Goal: Check status: Check status

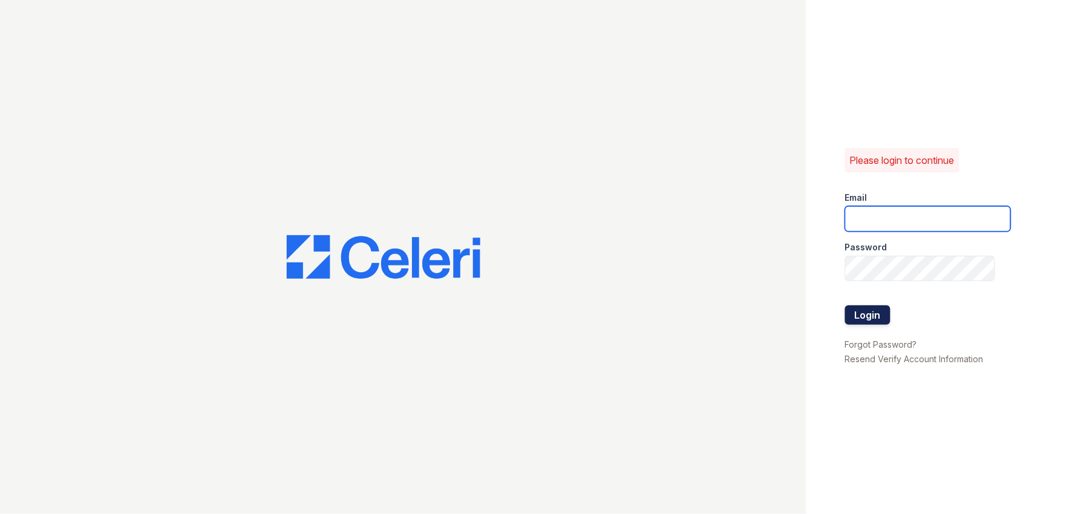
type input "arden2@cafmanagement.com"
click at [861, 316] on button "Login" at bounding box center [867, 315] width 45 height 19
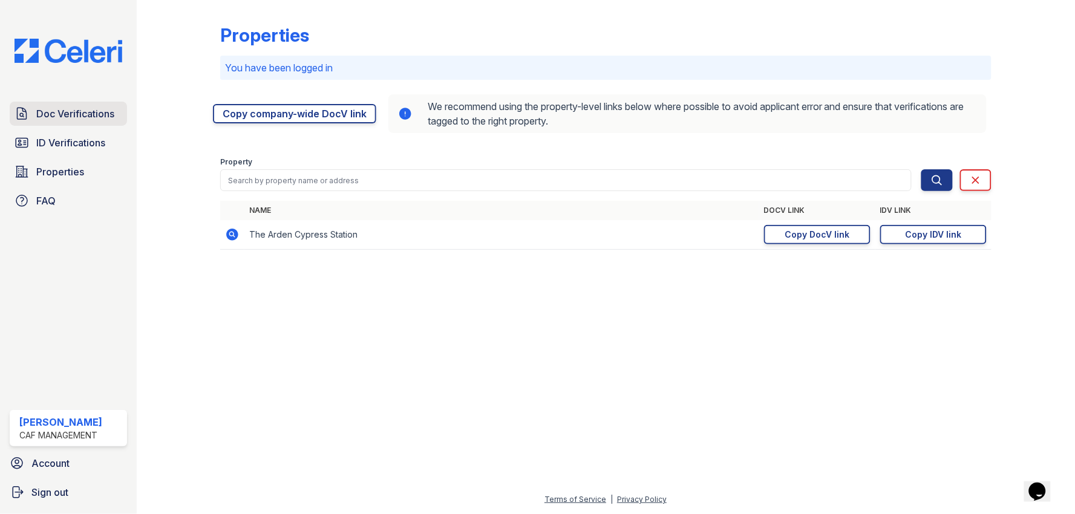
click at [70, 116] on span "Doc Verifications" at bounding box center [75, 114] width 78 height 15
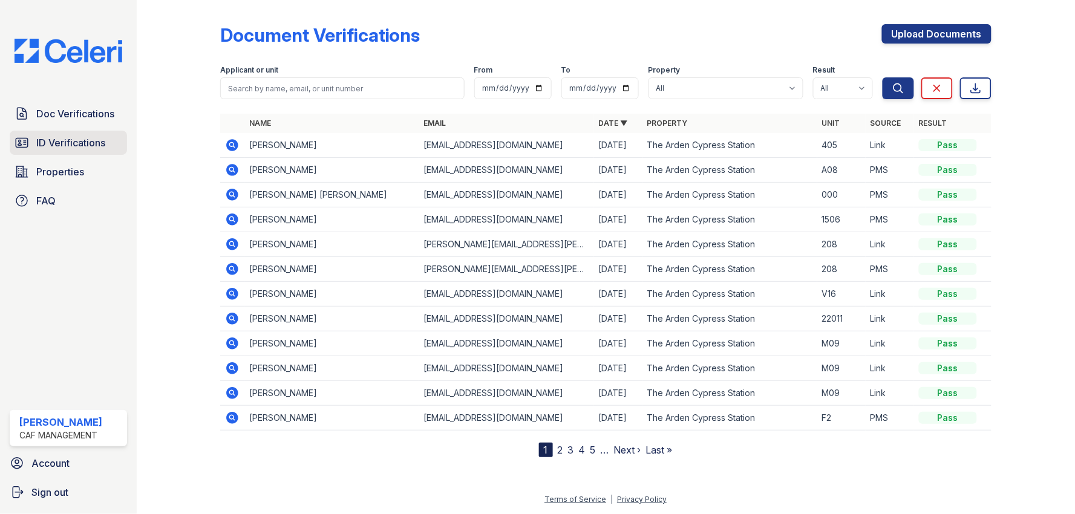
click at [44, 143] on span "ID Verifications" at bounding box center [70, 143] width 69 height 15
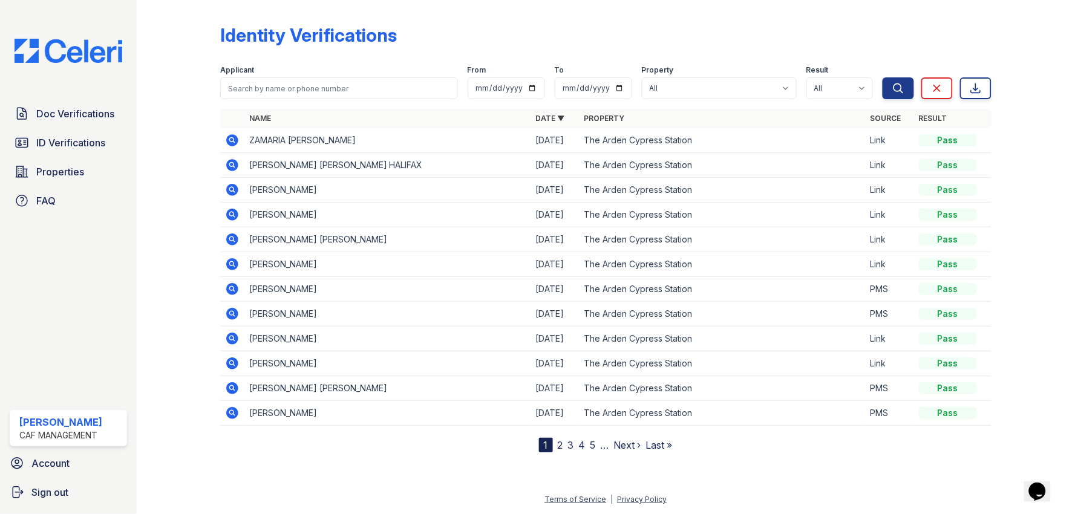
drag, startPoint x: 87, startPoint y: 143, endPoint x: 77, endPoint y: 97, distance: 46.3
click at [87, 143] on span "ID Verifications" at bounding box center [70, 143] width 69 height 15
click at [80, 117] on span "Doc Verifications" at bounding box center [75, 114] width 78 height 15
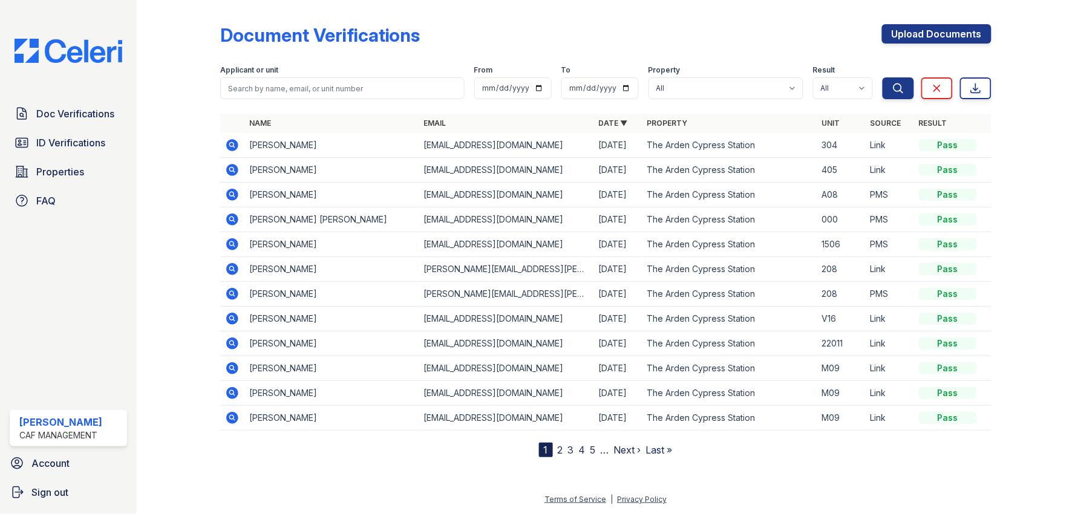
click at [76, 140] on span "ID Verifications" at bounding box center [70, 143] width 69 height 15
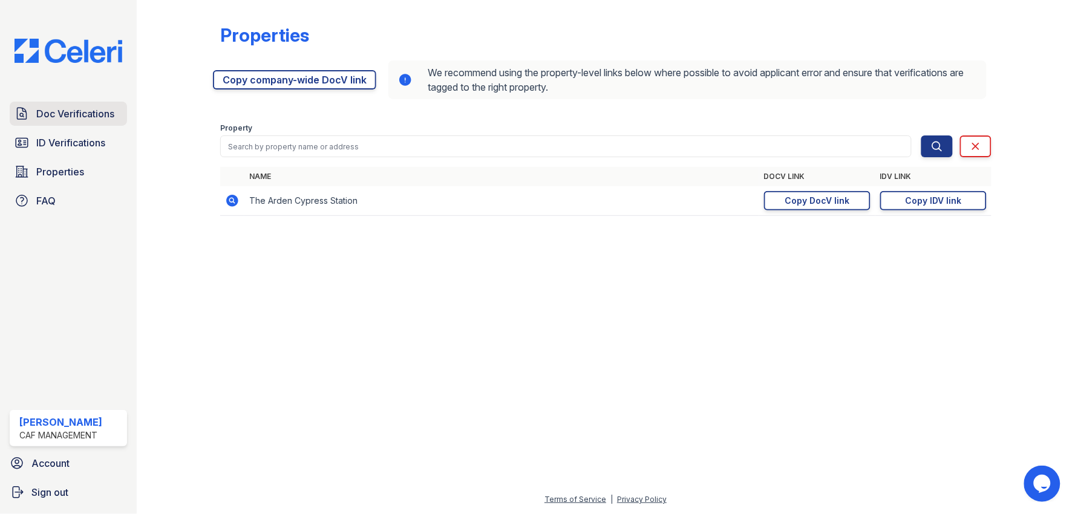
click at [74, 113] on span "Doc Verifications" at bounding box center [75, 114] width 78 height 15
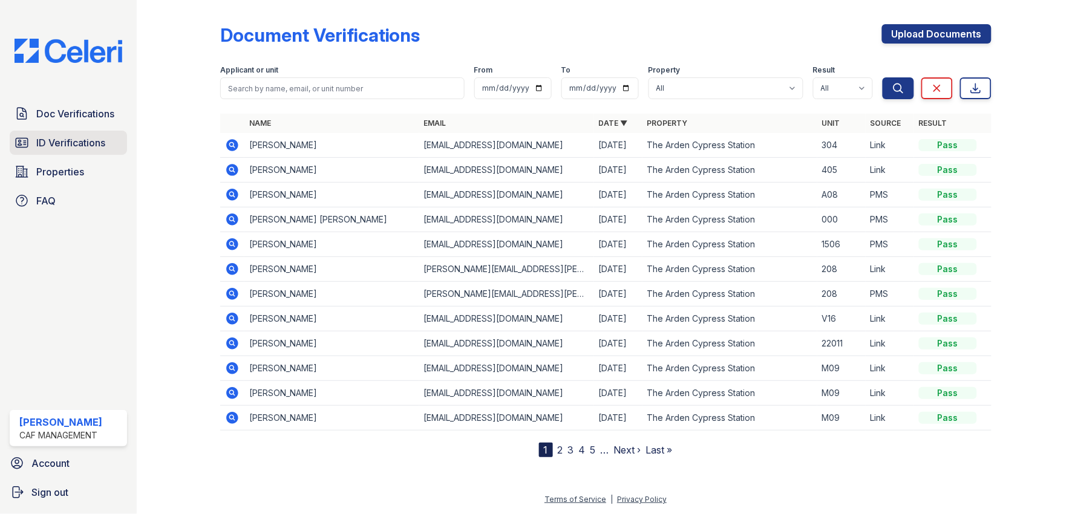
click at [94, 141] on span "ID Verifications" at bounding box center [70, 143] width 69 height 15
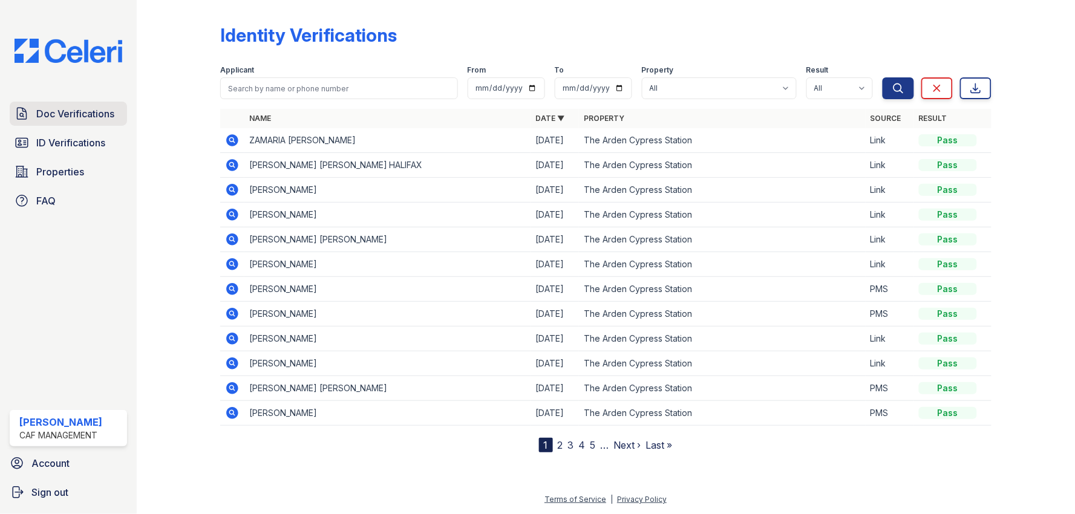
click at [94, 120] on span "Doc Verifications" at bounding box center [75, 114] width 78 height 15
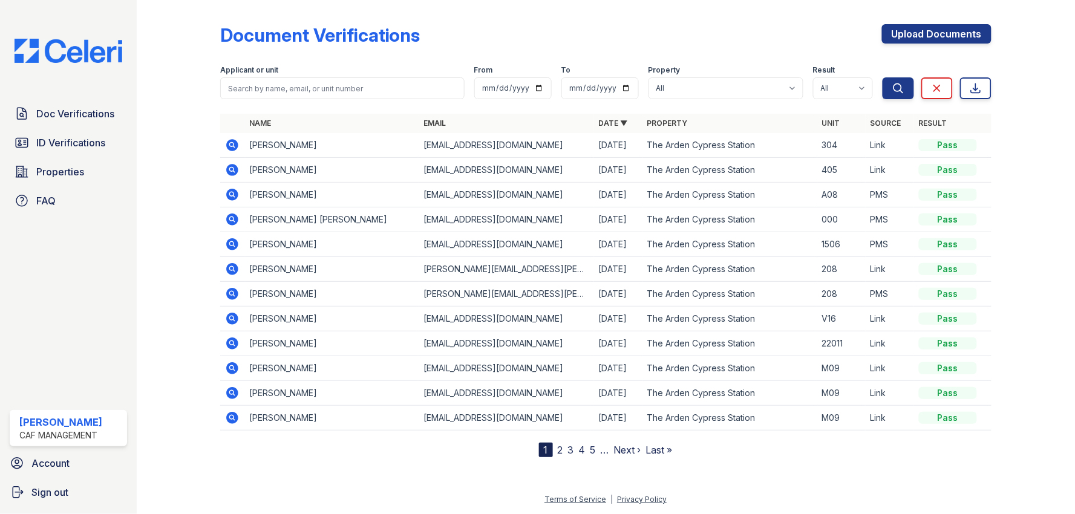
click at [167, 295] on div at bounding box center [188, 231] width 64 height 453
click at [38, 137] on span "ID Verifications" at bounding box center [70, 143] width 69 height 15
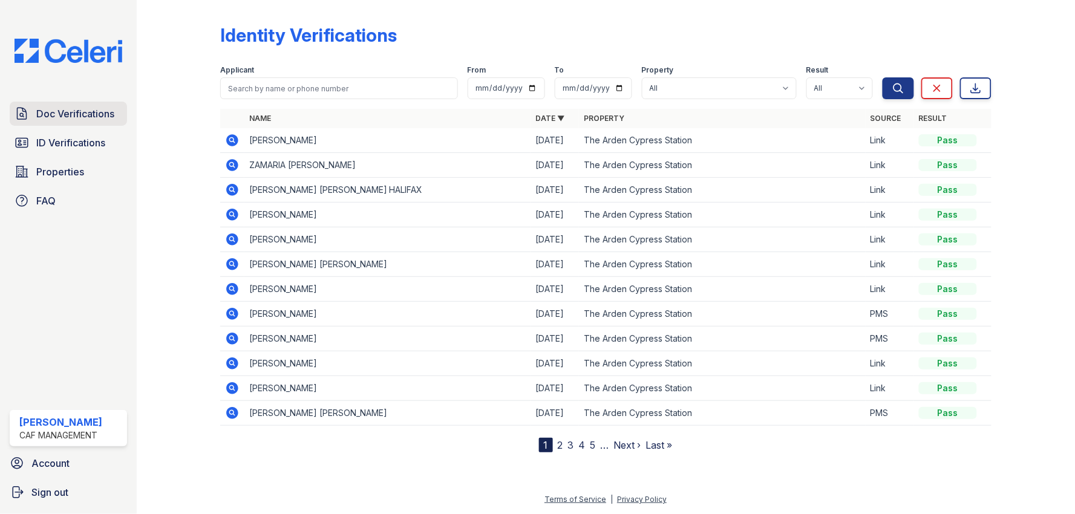
click at [55, 111] on span "Doc Verifications" at bounding box center [75, 114] width 78 height 15
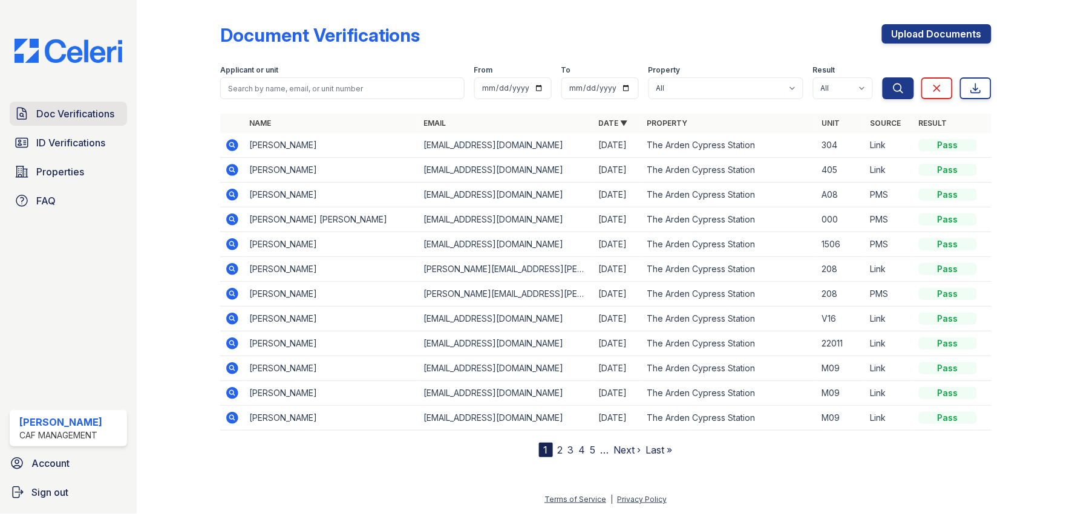
click at [69, 110] on span "Doc Verifications" at bounding box center [75, 114] width 78 height 15
click at [74, 113] on span "Doc Verifications" at bounding box center [75, 114] width 78 height 15
click at [231, 140] on icon at bounding box center [232, 145] width 12 height 12
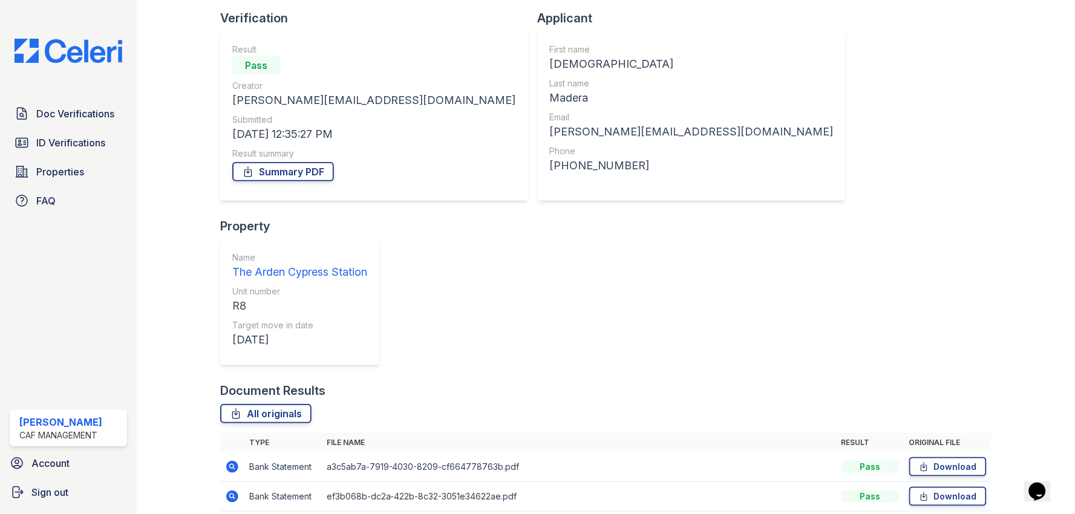
scroll to position [85, 0]
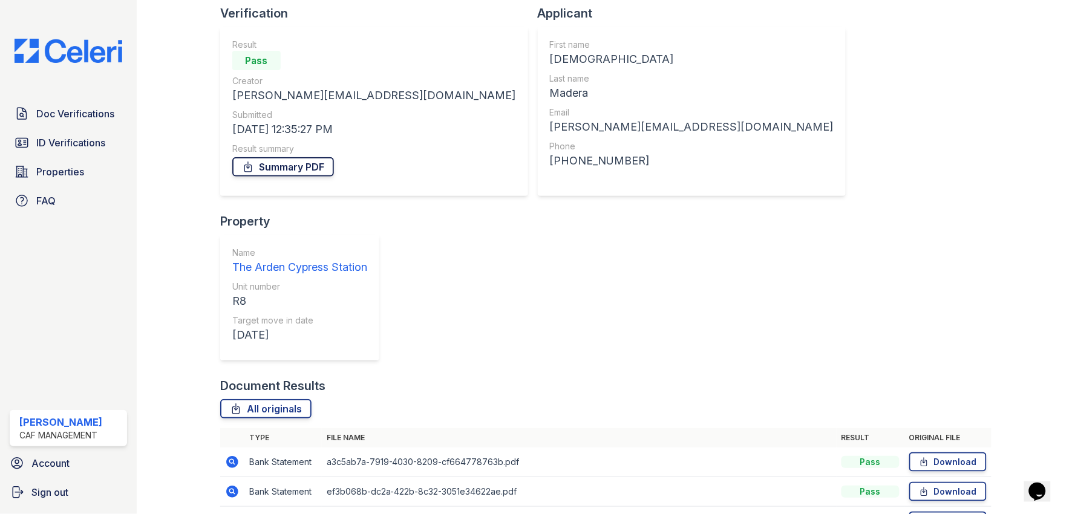
click at [307, 166] on link "Summary PDF" at bounding box center [283, 166] width 102 height 19
drag, startPoint x: 1014, startPoint y: 266, endPoint x: 1017, endPoint y: 245, distance: 21.5
click at [1014, 264] on div at bounding box center [1024, 279] width 64 height 718
click at [935, 453] on link "Download" at bounding box center [948, 462] width 77 height 19
click at [947, 482] on link "Download" at bounding box center [948, 491] width 77 height 19
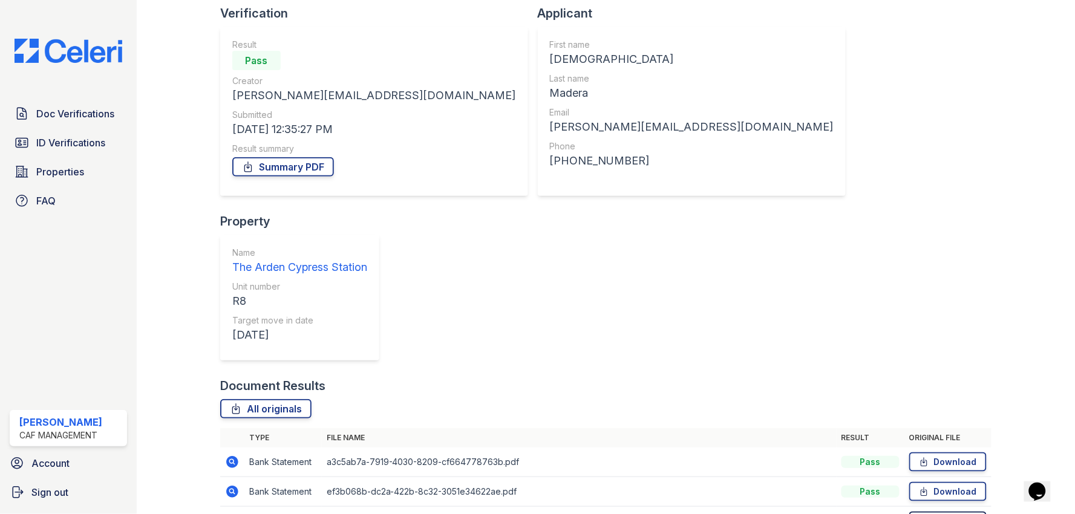
click at [951, 512] on link "Download" at bounding box center [948, 521] width 77 height 19
click at [973, 168] on div "Document Verification 200502 All document verifications Verification Result Pas…" at bounding box center [606, 279] width 772 height 718
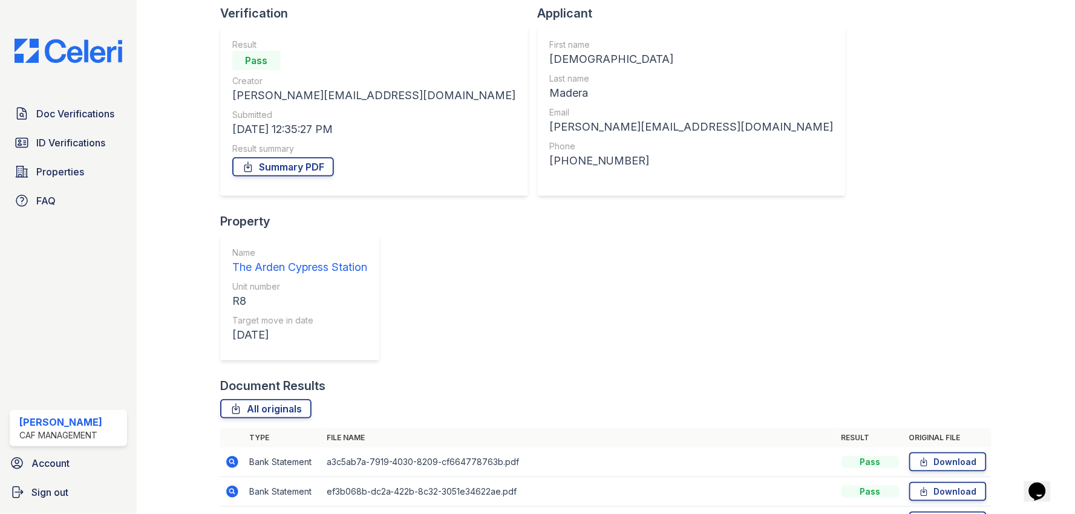
click at [614, 378] on div "Document Results" at bounding box center [606, 386] width 772 height 17
click at [82, 113] on span "Doc Verifications" at bounding box center [75, 114] width 78 height 15
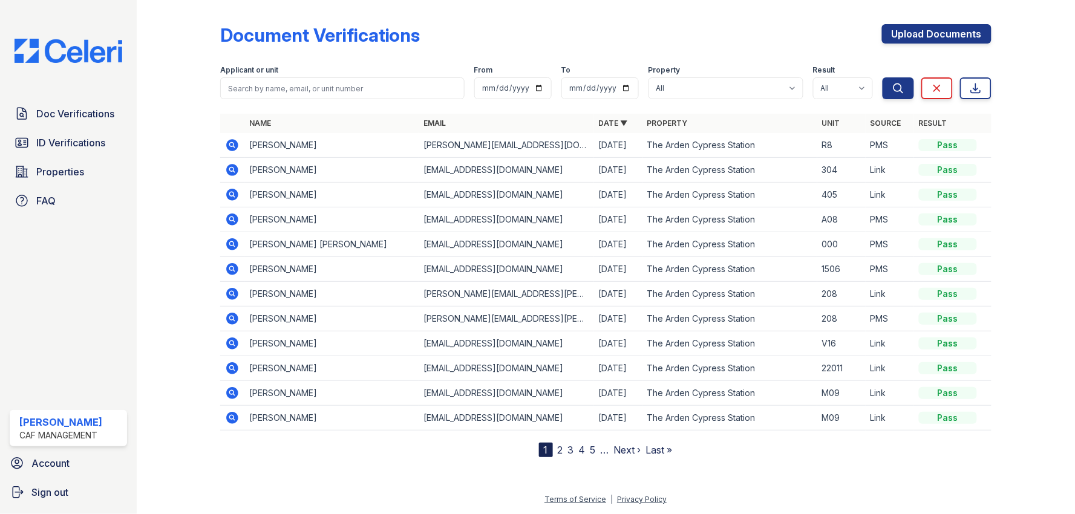
click at [82, 113] on span "Doc Verifications" at bounding box center [75, 114] width 78 height 15
click at [85, 146] on span "ID Verifications" at bounding box center [70, 143] width 69 height 15
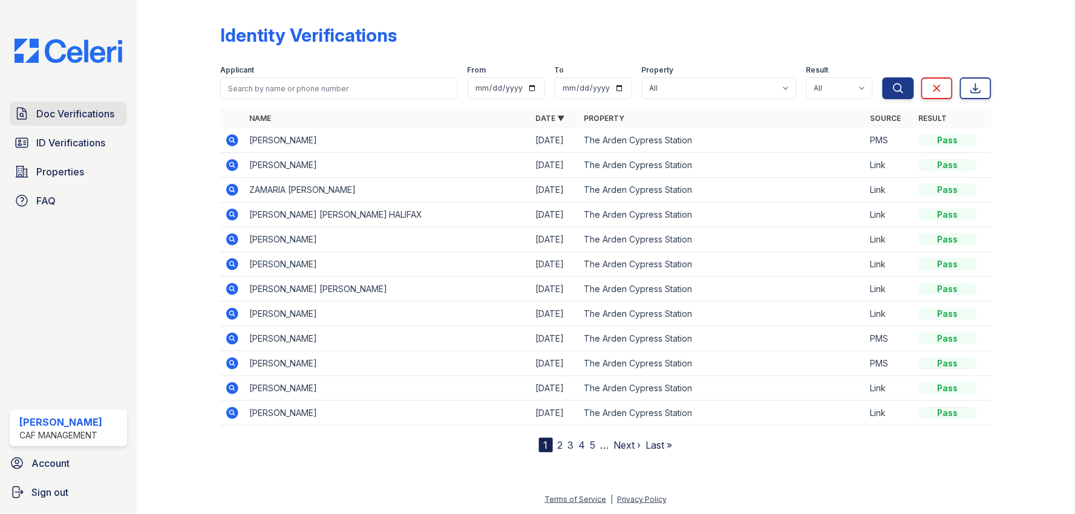
click at [88, 116] on span "Doc Verifications" at bounding box center [75, 114] width 78 height 15
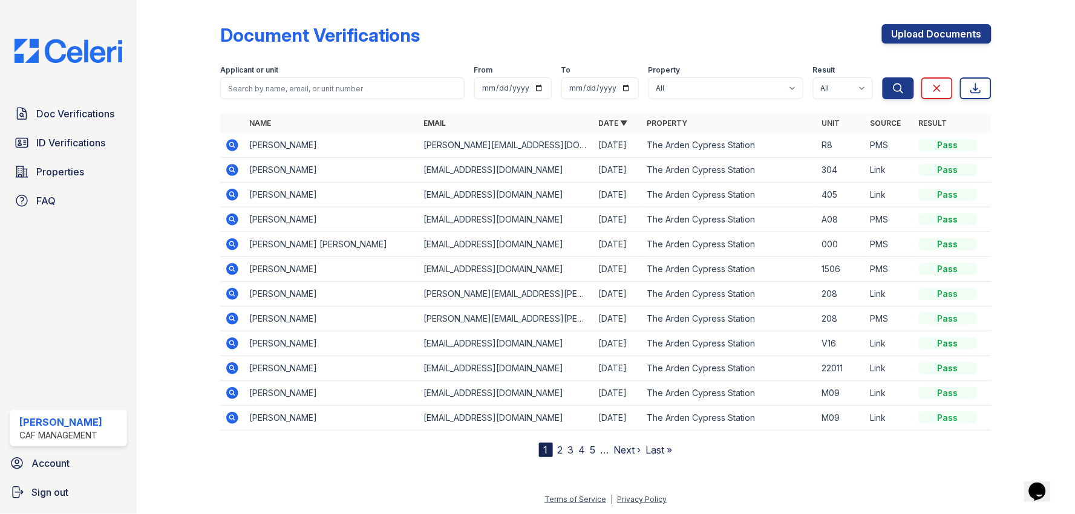
click at [233, 143] on icon at bounding box center [232, 145] width 15 height 15
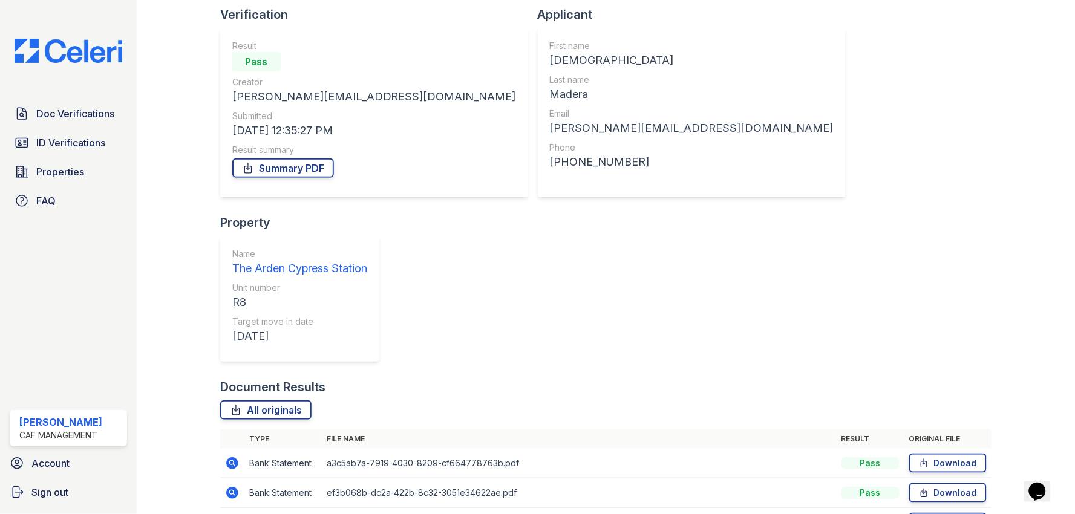
scroll to position [85, 0]
click at [99, 113] on span "Doc Verifications" at bounding box center [75, 114] width 78 height 15
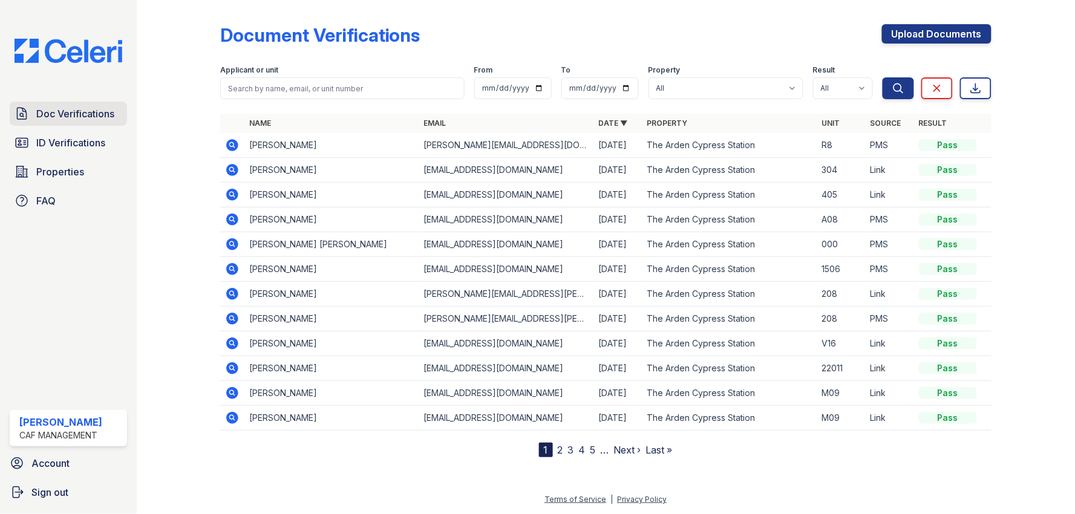
click at [122, 105] on link "Doc Verifications" at bounding box center [68, 114] width 117 height 24
click at [99, 114] on span "Doc Verifications" at bounding box center [75, 114] width 78 height 15
click at [58, 117] on span "Doc Verifications" at bounding box center [75, 114] width 78 height 15
click at [92, 111] on span "Doc Verifications" at bounding box center [75, 114] width 78 height 15
click at [229, 146] on icon at bounding box center [232, 145] width 12 height 12
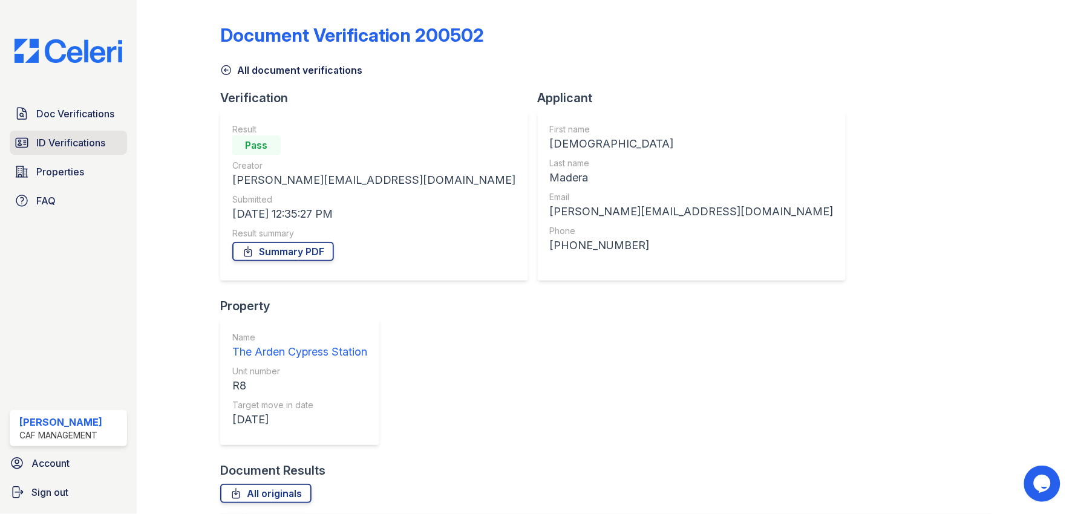
click at [65, 140] on span "ID Verifications" at bounding box center [70, 143] width 69 height 15
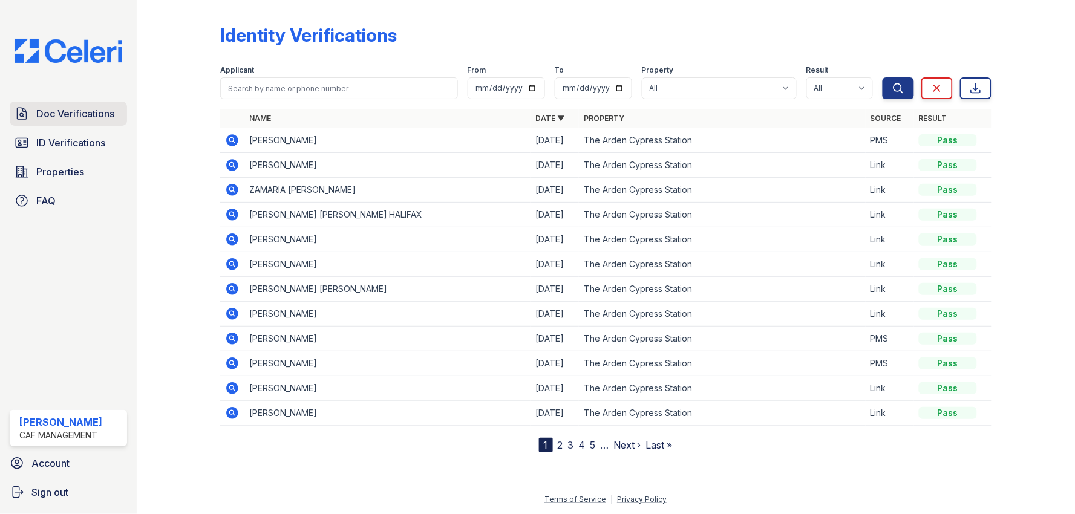
click at [75, 123] on link "Doc Verifications" at bounding box center [68, 114] width 117 height 24
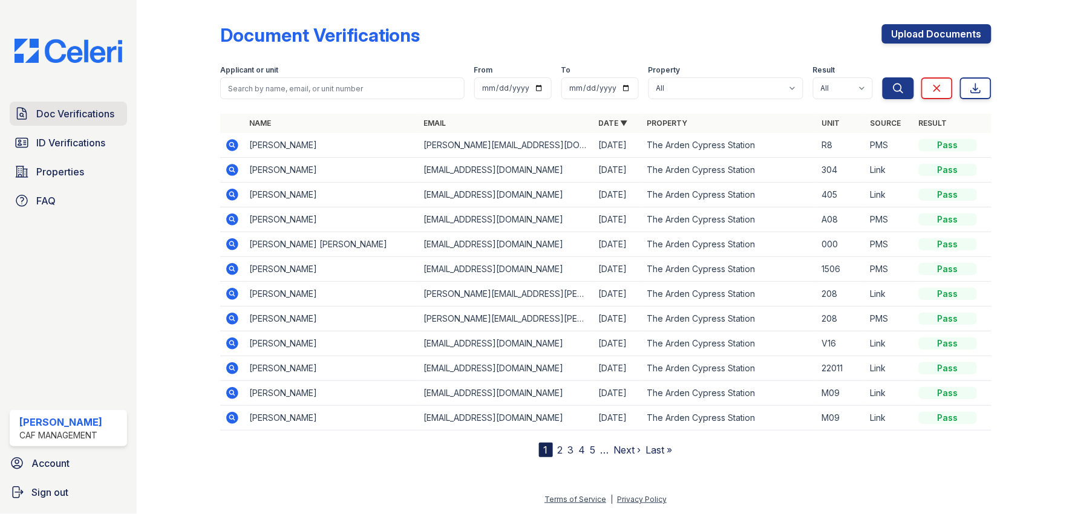
click at [53, 107] on span "Doc Verifications" at bounding box center [75, 114] width 78 height 15
click at [36, 102] on link "Doc Verifications" at bounding box center [68, 114] width 117 height 24
click at [44, 111] on span "Doc Verifications" at bounding box center [75, 114] width 78 height 15
click at [53, 120] on span "Doc Verifications" at bounding box center [75, 114] width 78 height 15
click at [62, 137] on span "ID Verifications" at bounding box center [70, 143] width 69 height 15
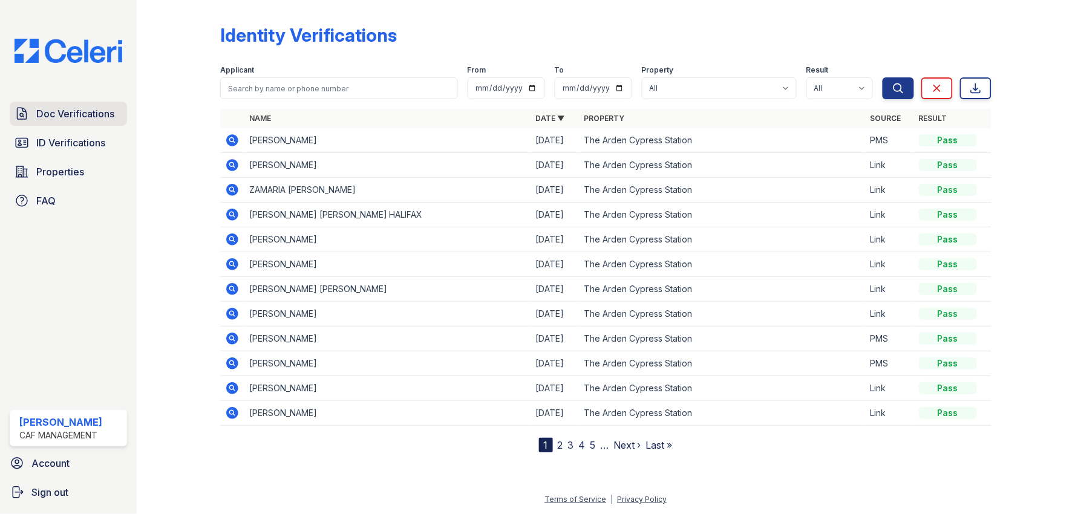
click at [65, 121] on link "Doc Verifications" at bounding box center [68, 114] width 117 height 24
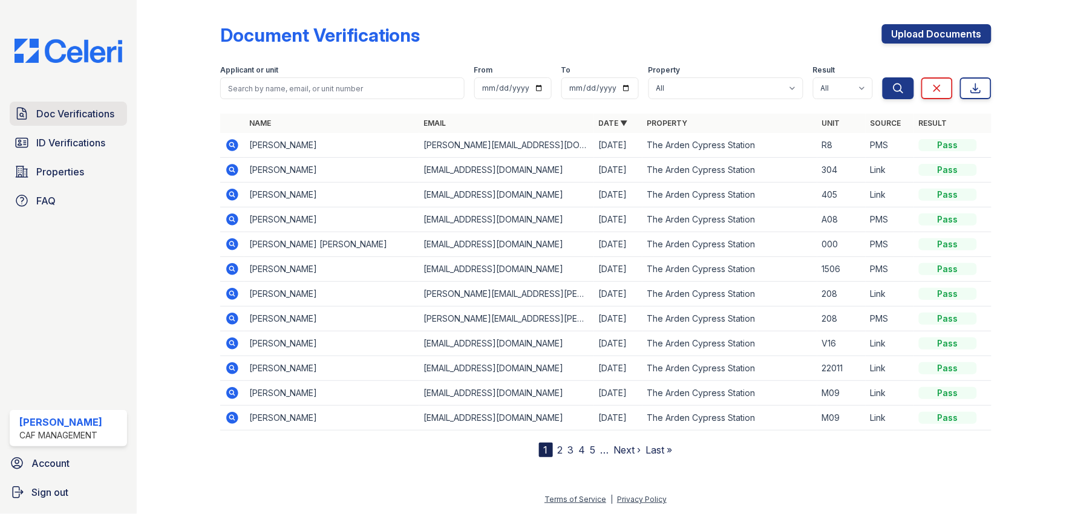
click at [71, 111] on span "Doc Verifications" at bounding box center [75, 114] width 78 height 15
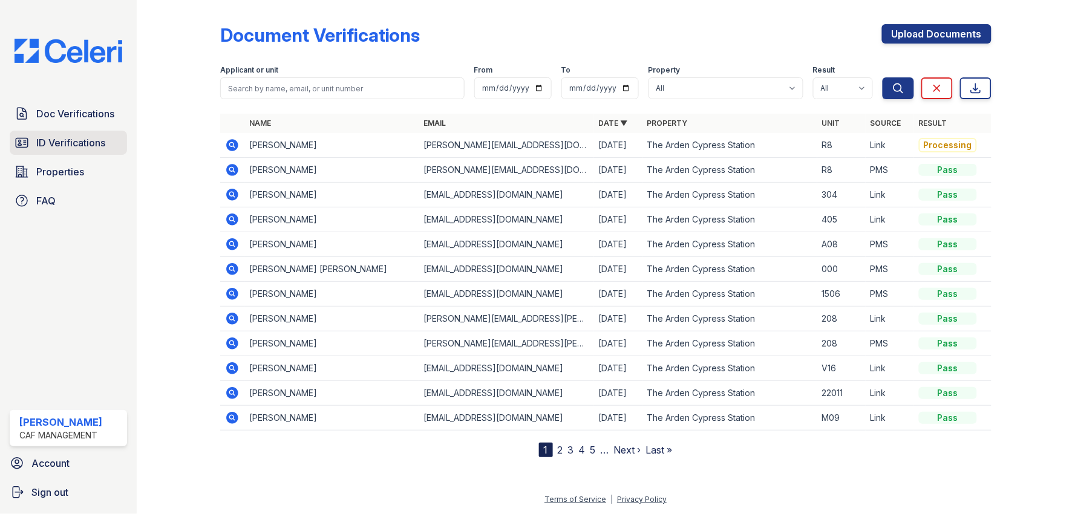
click at [64, 143] on span "ID Verifications" at bounding box center [70, 143] width 69 height 15
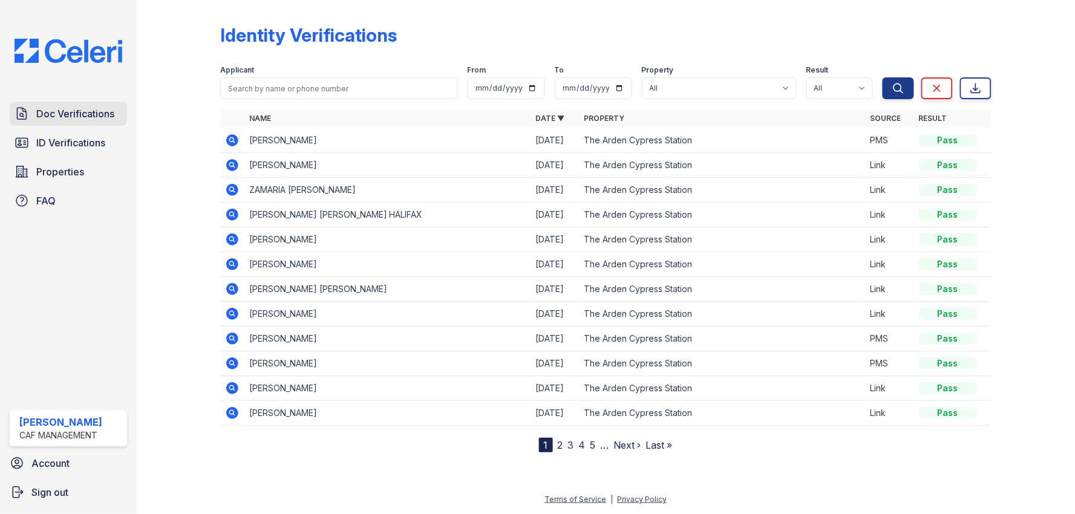
click at [88, 113] on span "Doc Verifications" at bounding box center [75, 114] width 78 height 15
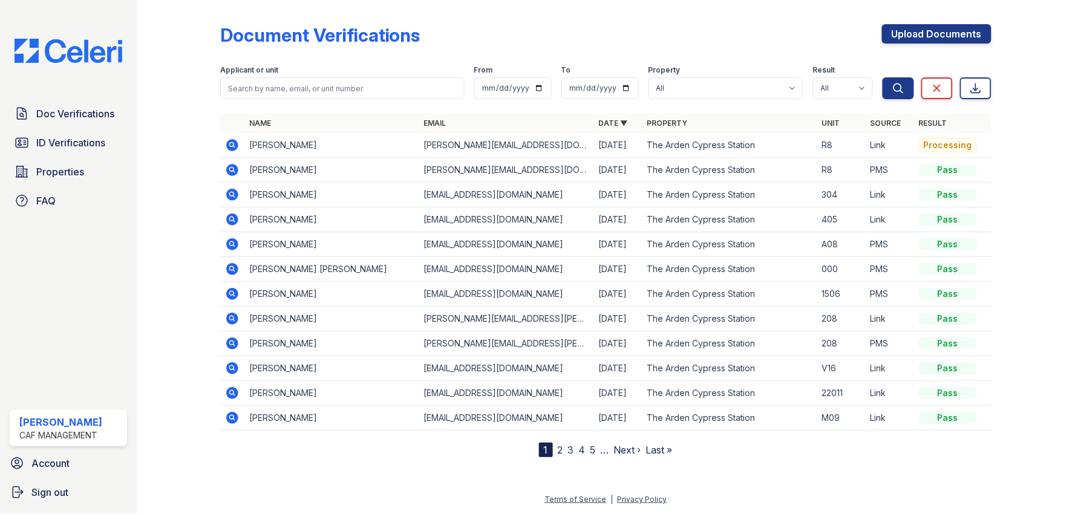
click at [88, 113] on span "Doc Verifications" at bounding box center [75, 114] width 78 height 15
click at [51, 137] on span "ID Verifications" at bounding box center [70, 143] width 69 height 15
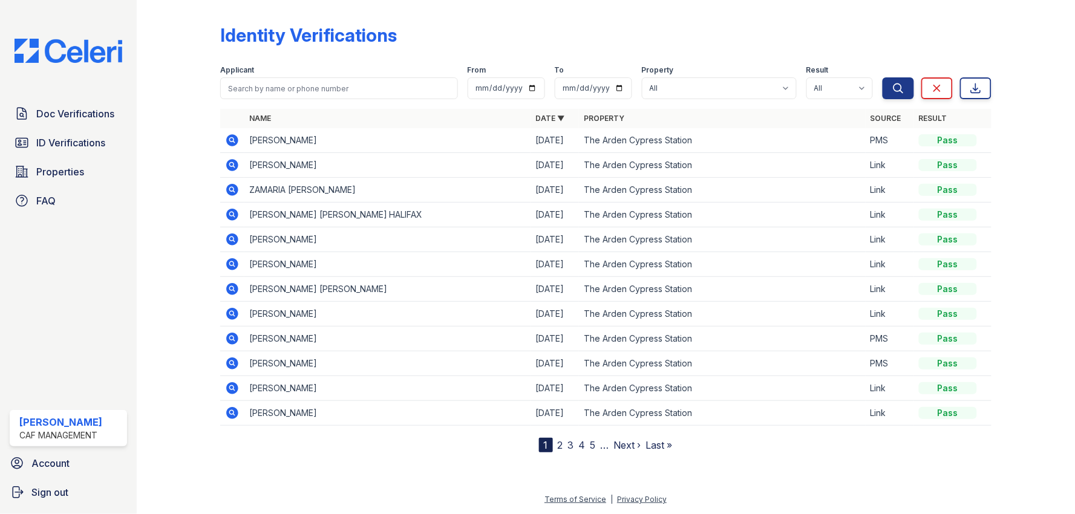
click at [153, 143] on div "Identity Verifications Filter Applicant From To Property All The Arden Cypress …" at bounding box center [606, 257] width 939 height 514
click at [166, 122] on div at bounding box center [188, 229] width 64 height 448
click at [50, 114] on span "Doc Verifications" at bounding box center [75, 114] width 78 height 15
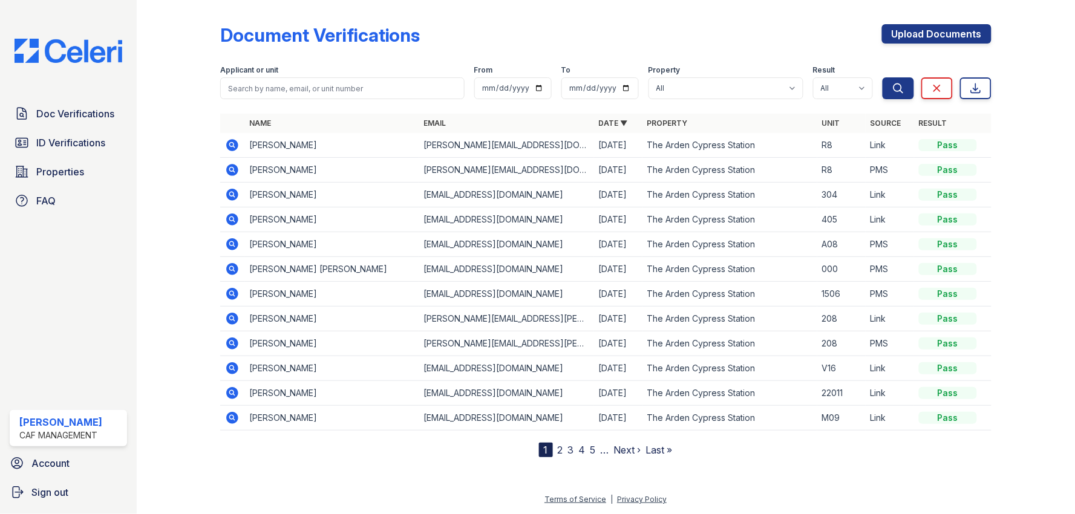
click at [234, 142] on icon at bounding box center [232, 145] width 12 height 12
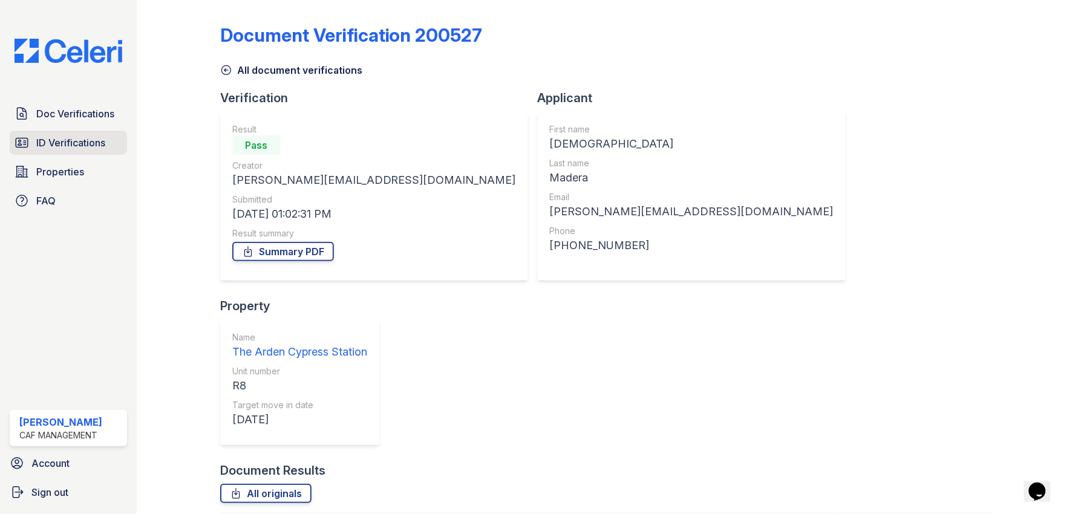
click at [57, 143] on span "ID Verifications" at bounding box center [70, 143] width 69 height 15
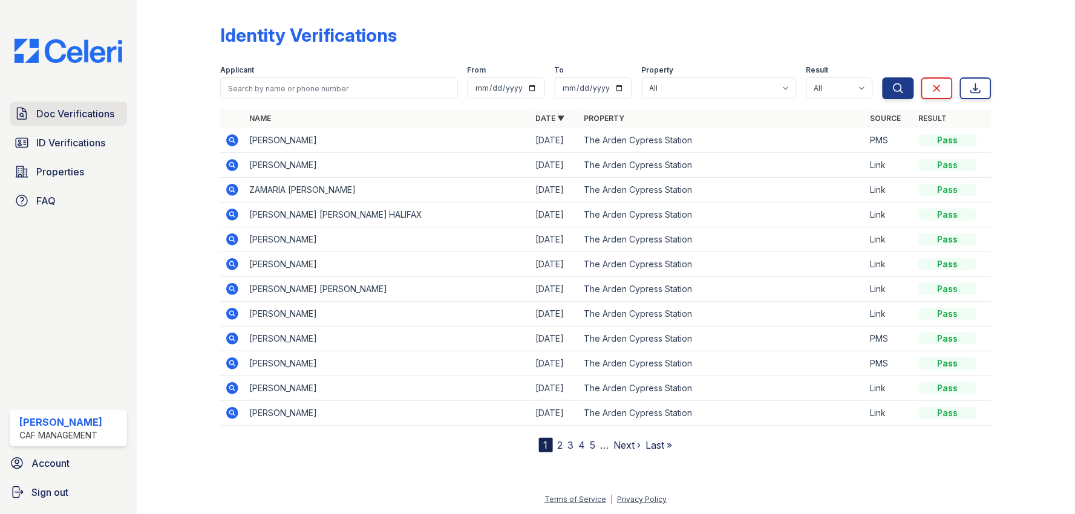
click at [74, 122] on link "Doc Verifications" at bounding box center [68, 114] width 117 height 24
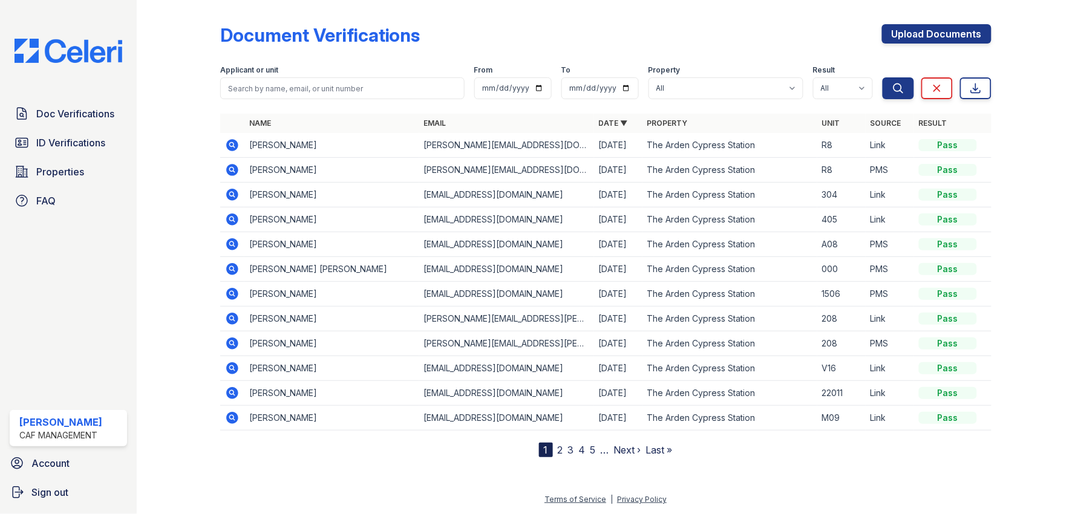
click at [234, 143] on icon at bounding box center [232, 145] width 12 height 12
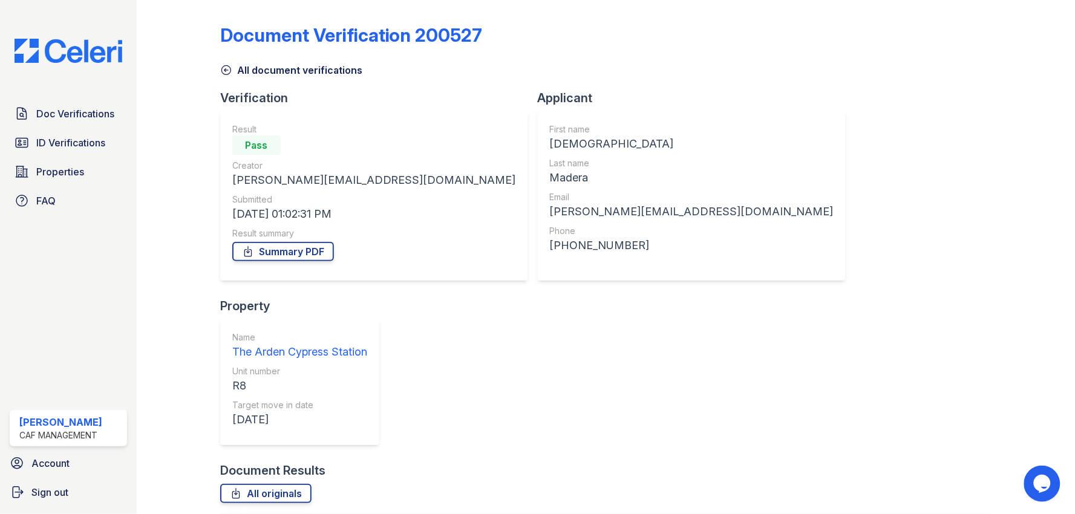
click at [519, 462] on div "Document Results" at bounding box center [606, 470] width 772 height 17
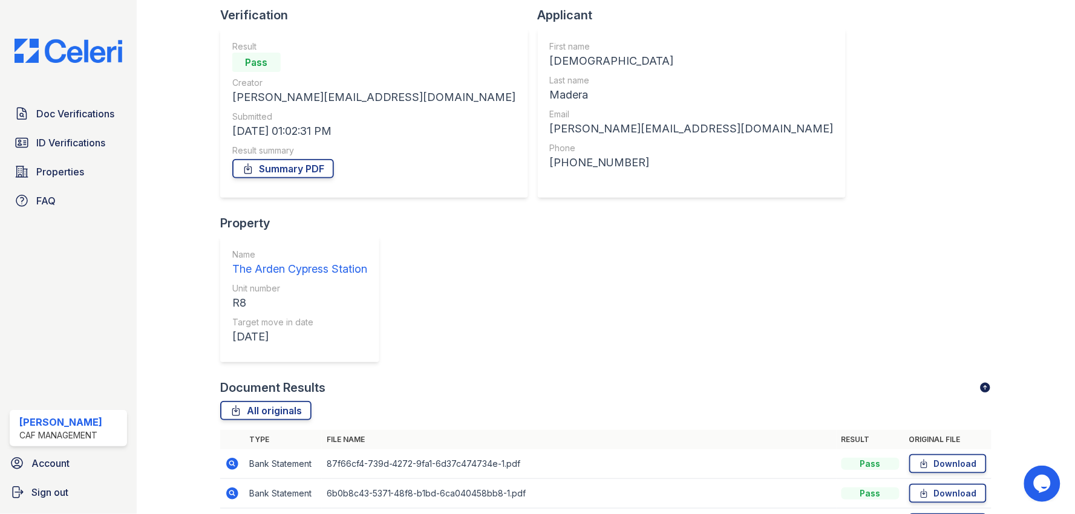
scroll to position [85, 0]
click at [500, 378] on div "Document Results" at bounding box center [606, 386] width 772 height 17
click at [300, 162] on link "Summary PDF" at bounding box center [283, 166] width 102 height 19
click at [485, 378] on div "Document Results" at bounding box center [606, 386] width 772 height 17
click at [944, 453] on link "Download" at bounding box center [948, 462] width 77 height 19
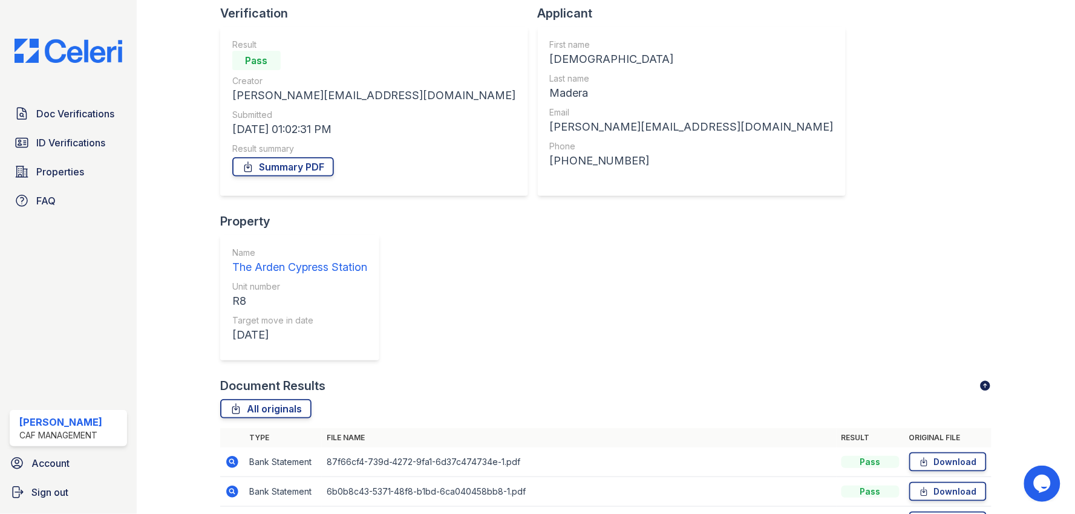
drag, startPoint x: 1023, startPoint y: 300, endPoint x: 988, endPoint y: 315, distance: 38.5
click at [1023, 300] on div at bounding box center [1024, 279] width 64 height 718
click at [938, 482] on link "Download" at bounding box center [948, 491] width 77 height 19
click at [1038, 339] on div at bounding box center [1024, 279] width 64 height 718
click at [954, 512] on link "Download" at bounding box center [948, 521] width 77 height 19
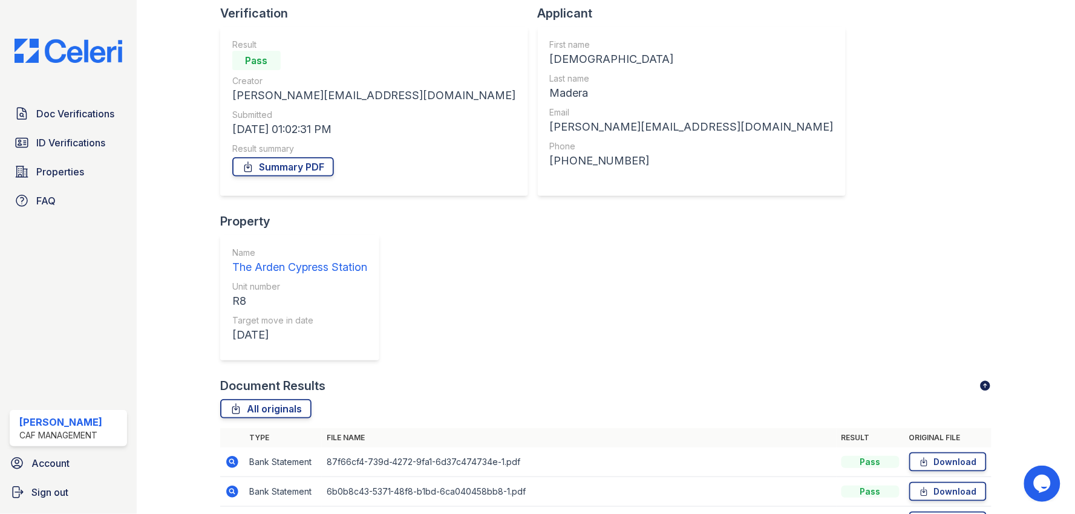
drag, startPoint x: 1045, startPoint y: 267, endPoint x: 1032, endPoint y: 289, distance: 26.1
click at [1045, 267] on div at bounding box center [1024, 279] width 64 height 718
click at [1026, 377] on div at bounding box center [1024, 279] width 64 height 718
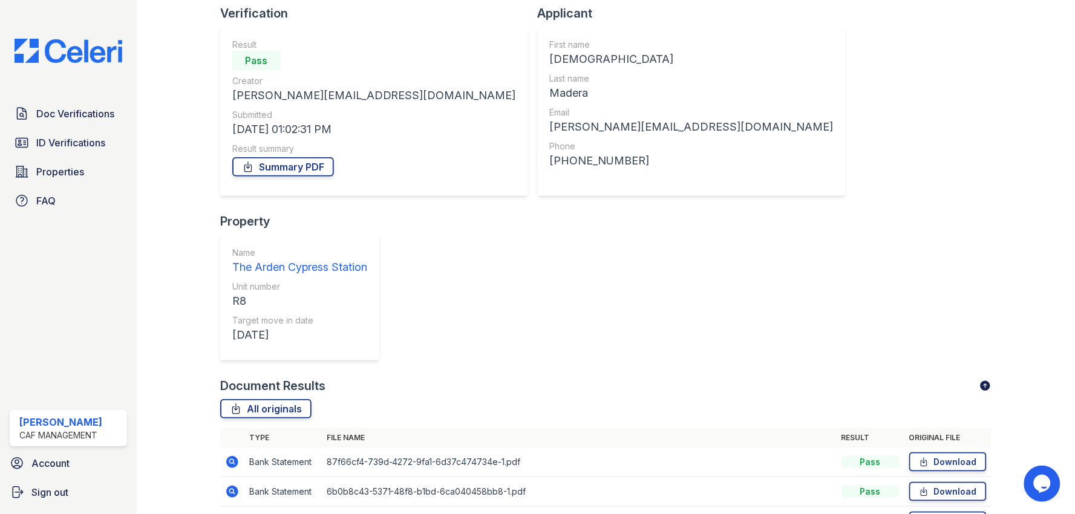
click at [1014, 413] on div at bounding box center [1024, 279] width 64 height 718
click at [1006, 153] on div at bounding box center [1024, 279] width 64 height 718
click at [95, 137] on span "ID Verifications" at bounding box center [70, 143] width 69 height 15
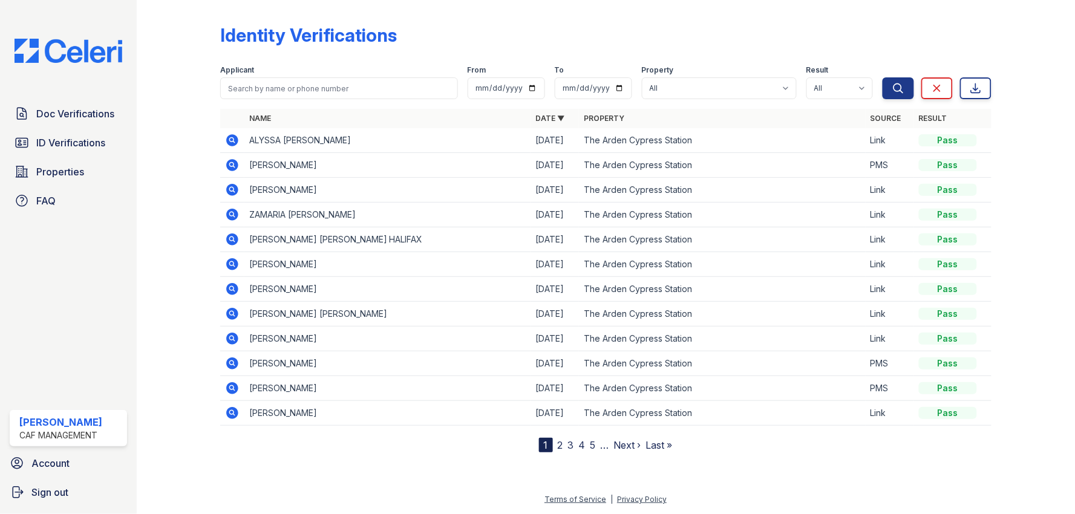
click at [231, 162] on icon at bounding box center [232, 165] width 15 height 15
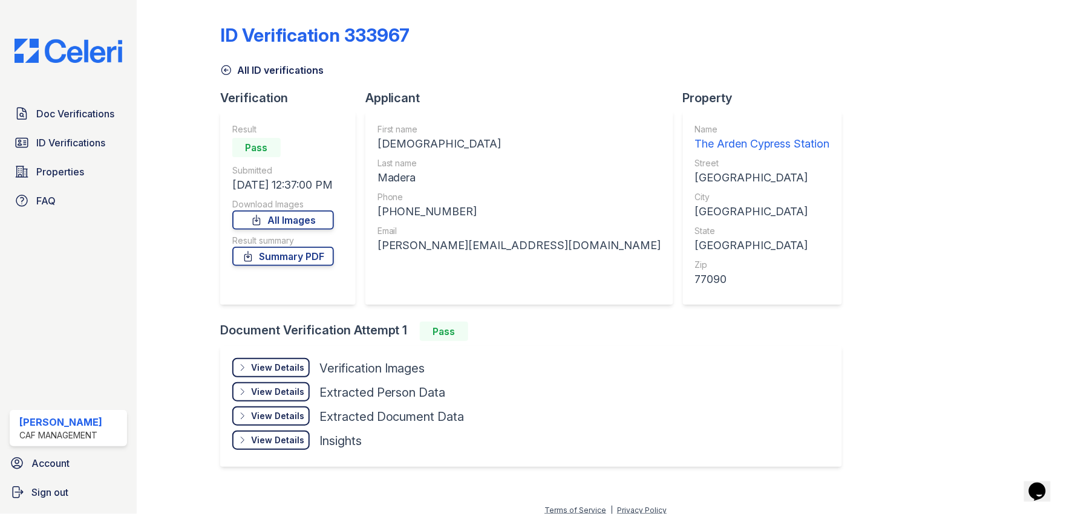
drag, startPoint x: 718, startPoint y: 203, endPoint x: 615, endPoint y: 232, distance: 107.5
click at [718, 203] on div "Property Name The [GEOGRAPHIC_DATA] Street [GEOGRAPHIC_DATA] City [GEOGRAPHIC_D…" at bounding box center [767, 206] width 169 height 232
click at [261, 365] on div "View Details" at bounding box center [277, 368] width 53 height 12
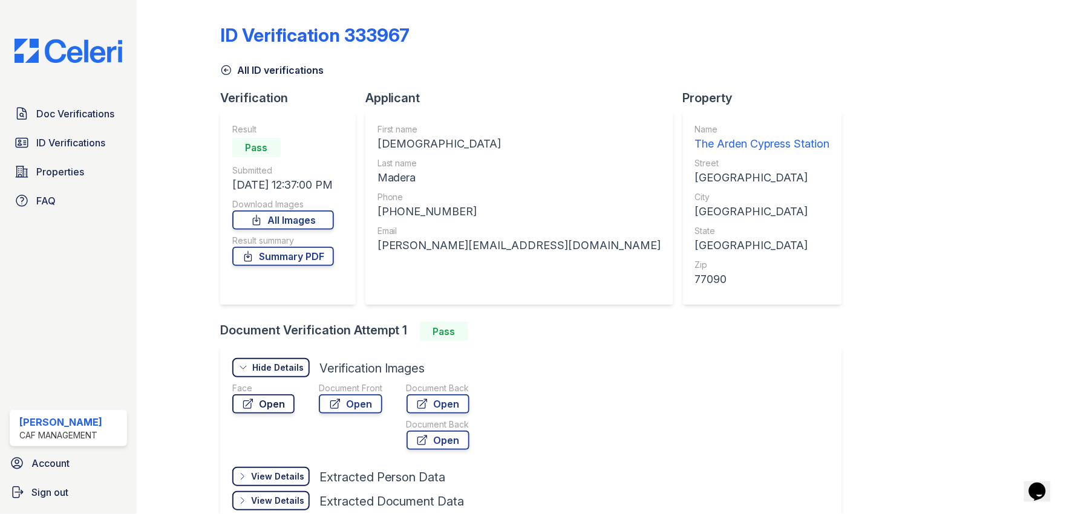
click at [262, 401] on link "Open" at bounding box center [263, 404] width 62 height 19
click at [369, 397] on link "Open" at bounding box center [351, 404] width 64 height 19
click at [948, 295] on div "ID Verification 333967 All ID verifications Verification Result Pass Submitted …" at bounding box center [606, 287] width 772 height 564
click at [68, 142] on span "ID Verifications" at bounding box center [70, 143] width 69 height 15
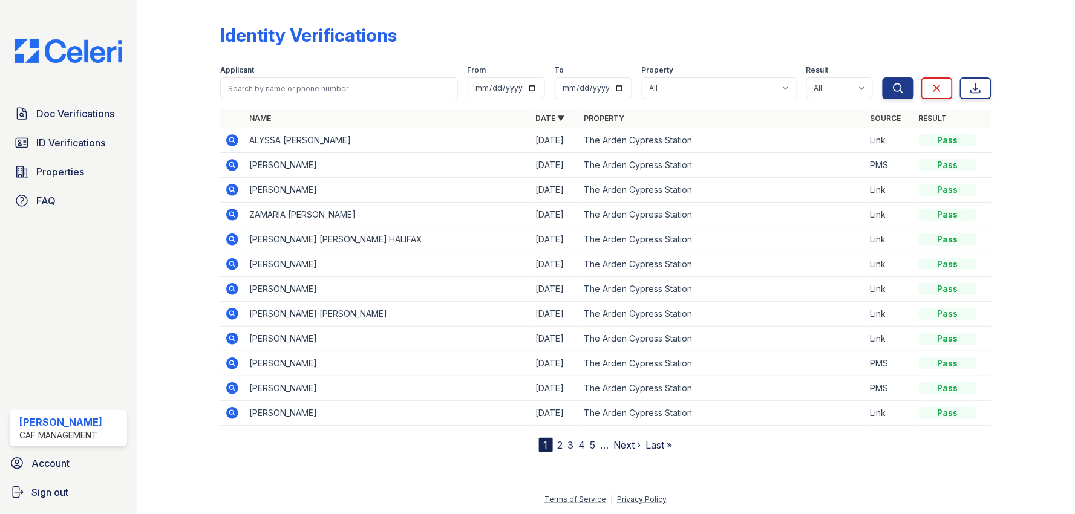
click at [231, 139] on icon at bounding box center [231, 139] width 3 height 3
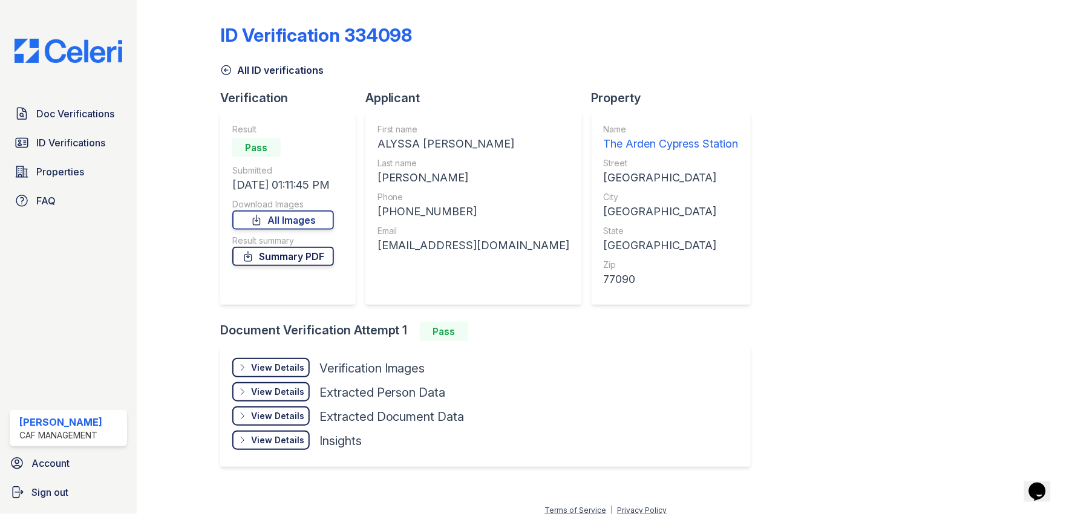
click at [279, 257] on link "Summary PDF" at bounding box center [283, 256] width 102 height 19
drag, startPoint x: 885, startPoint y: 407, endPoint x: 891, endPoint y: 403, distance: 6.5
click at [885, 407] on div "ID Verification 334098 All ID verifications Verification Result Pass Submitted …" at bounding box center [606, 244] width 772 height 479
click at [267, 367] on div "View Details" at bounding box center [277, 368] width 53 height 12
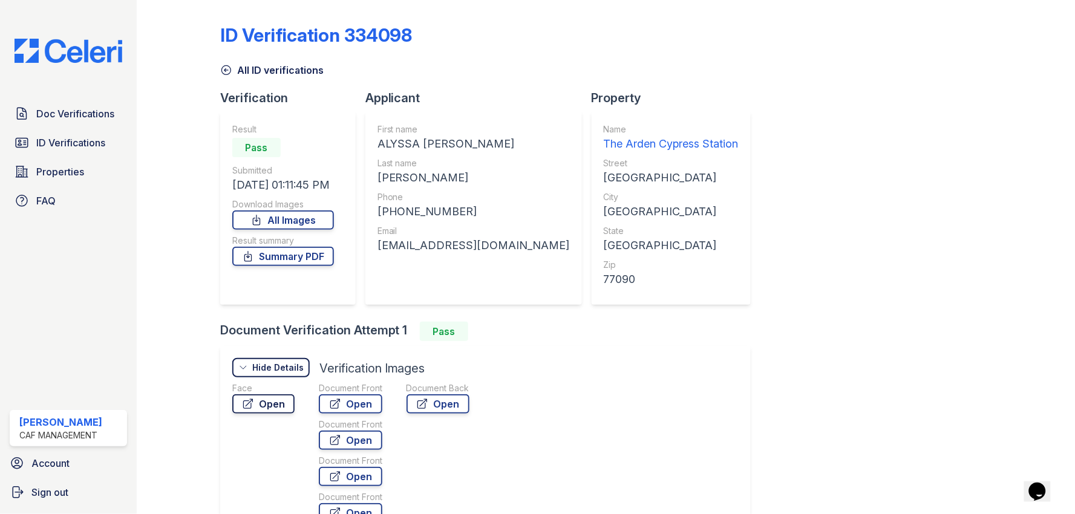
click at [268, 402] on link "Open" at bounding box center [263, 404] width 62 height 19
click at [353, 404] on link "Open" at bounding box center [351, 404] width 64 height 19
click at [346, 442] on link "Open" at bounding box center [351, 440] width 64 height 19
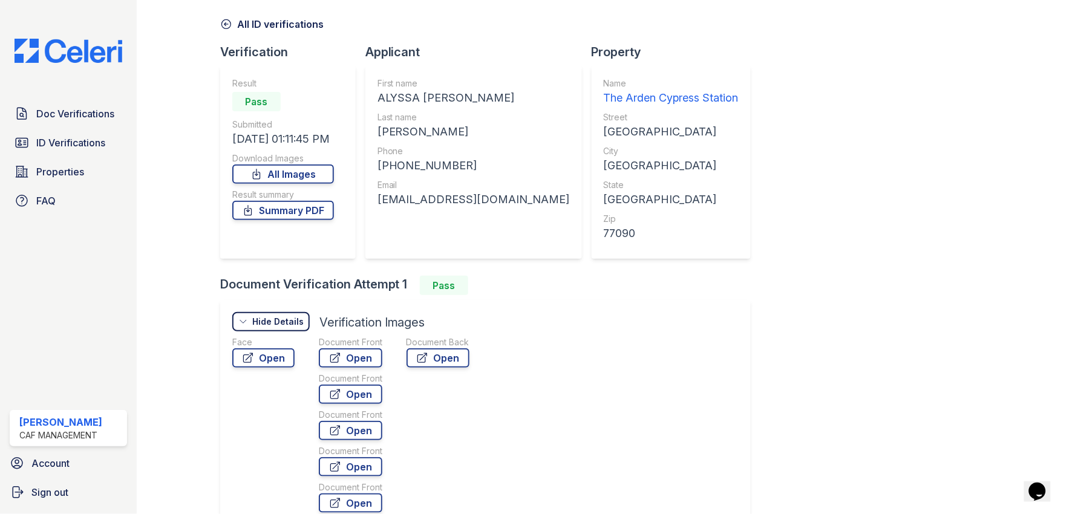
scroll to position [67, 0]
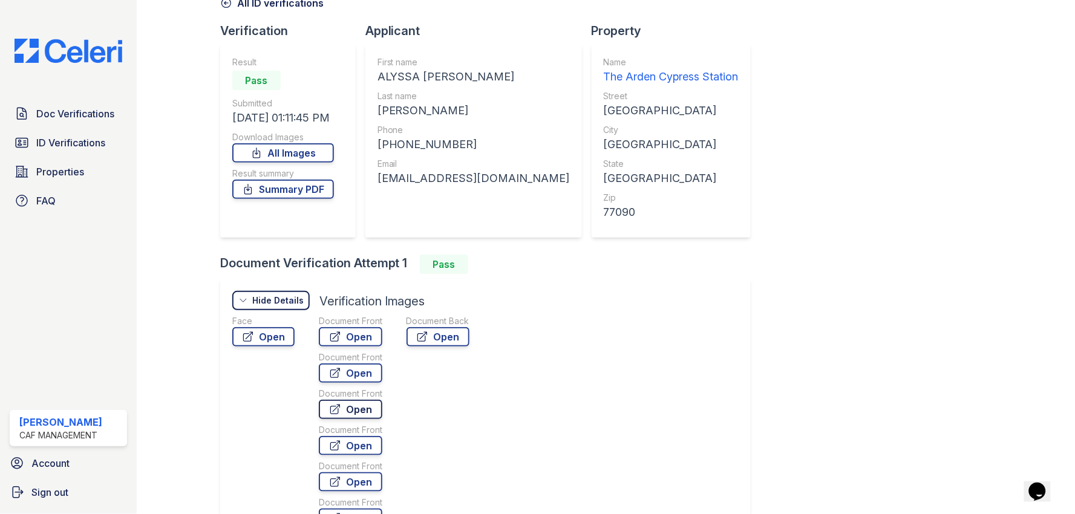
click at [354, 418] on link "Open" at bounding box center [351, 409] width 64 height 19
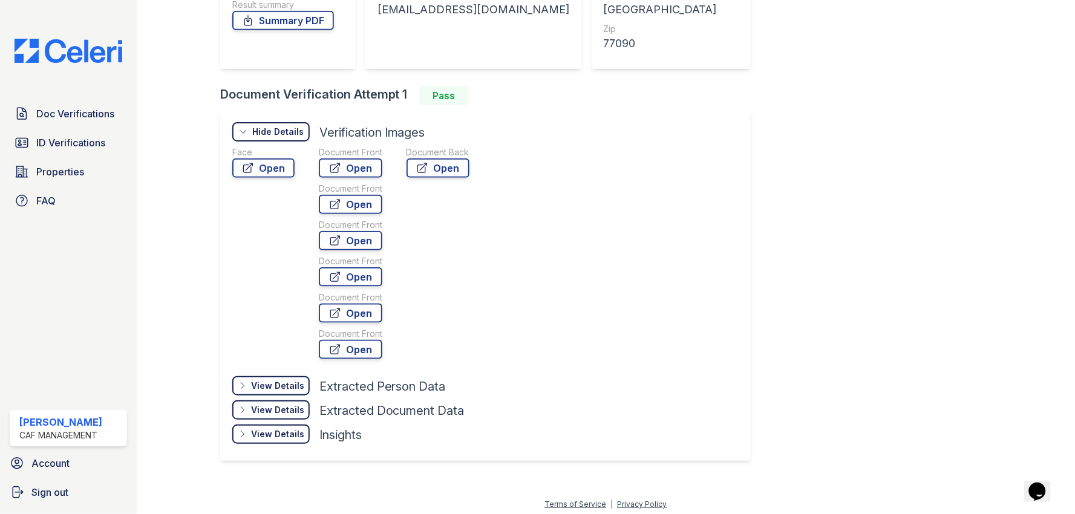
scroll to position [0, 0]
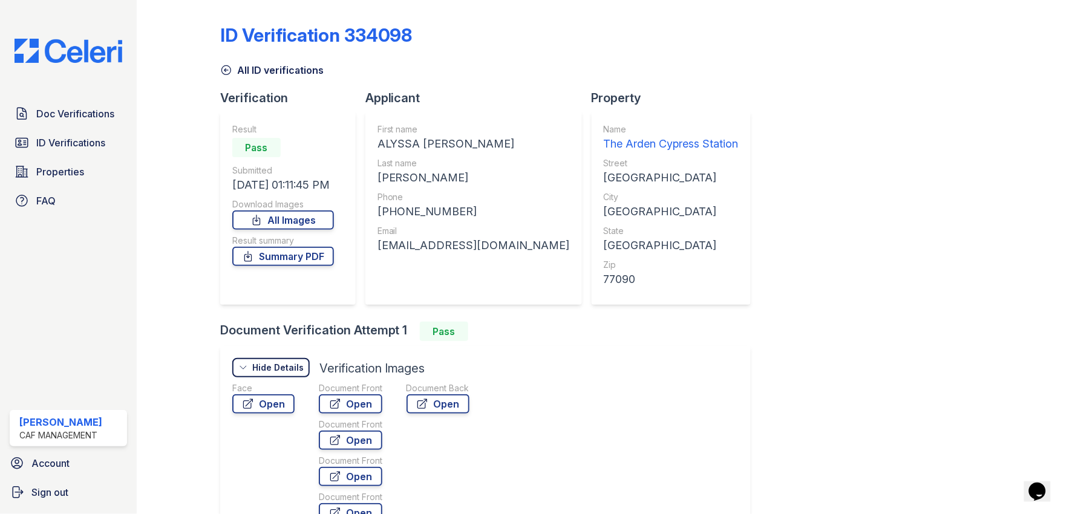
drag, startPoint x: 586, startPoint y: 352, endPoint x: 543, endPoint y: 361, distance: 43.2
click at [586, 352] on div "View Details Details Hide Details Details Verification Images Face Open Documen…" at bounding box center [485, 521] width 531 height 351
click at [448, 408] on link "Open" at bounding box center [438, 404] width 63 height 19
